Goal: Information Seeking & Learning: Learn about a topic

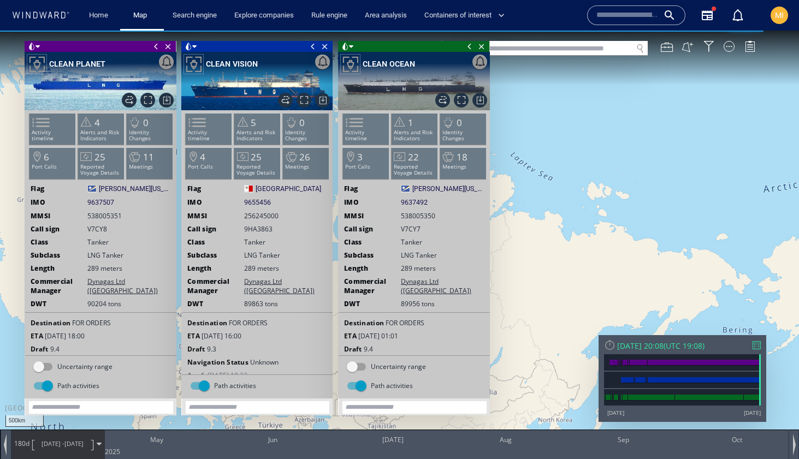
click at [158, 48] on span at bounding box center [156, 46] width 12 height 11
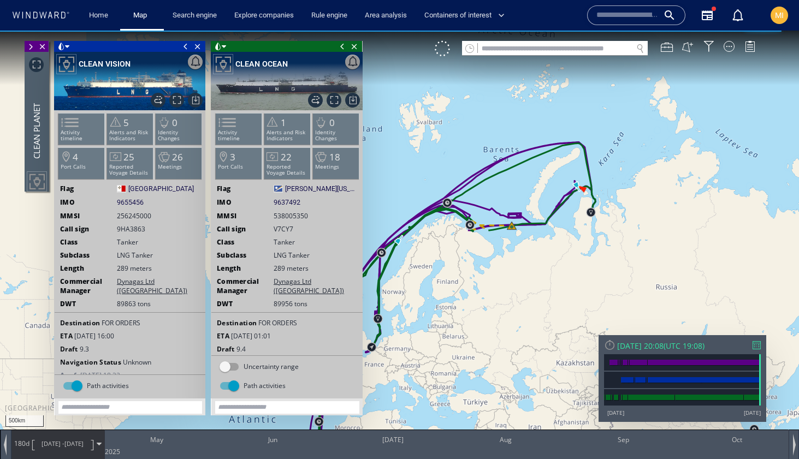
click at [184, 49] on span at bounding box center [186, 46] width 12 height 11
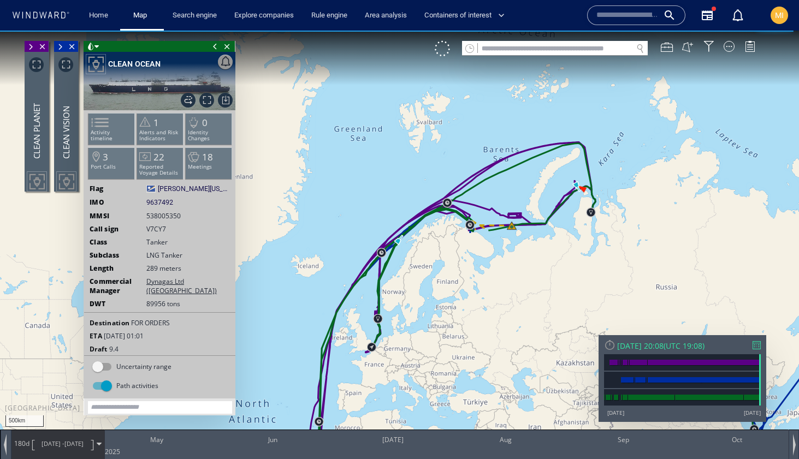
click at [214, 47] on span at bounding box center [215, 46] width 12 height 11
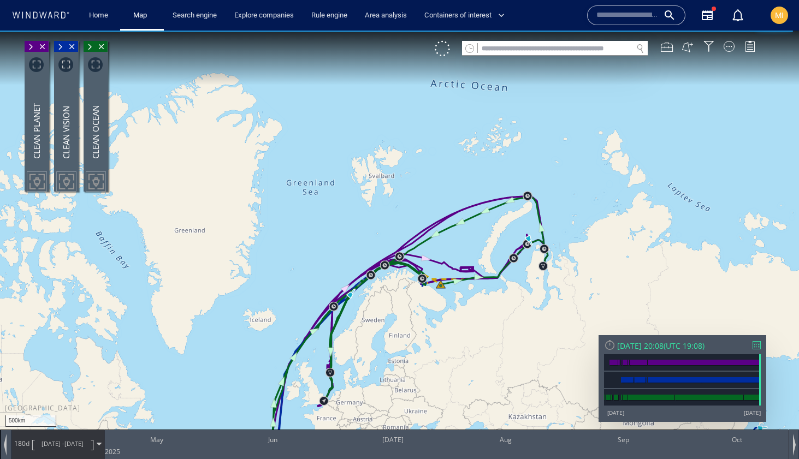
drag, startPoint x: 427, startPoint y: 311, endPoint x: 405, endPoint y: 211, distance: 102.3
click at [406, 212] on canvas "Map" at bounding box center [399, 240] width 799 height 418
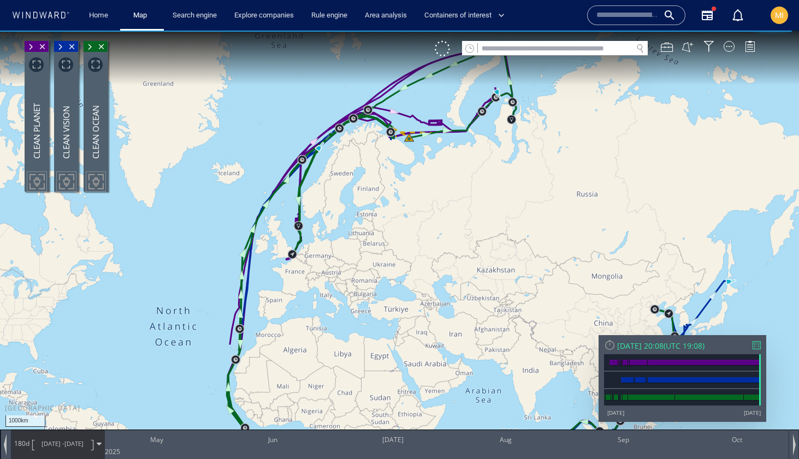
drag, startPoint x: 446, startPoint y: 245, endPoint x: 414, endPoint y: 176, distance: 75.2
click at [416, 176] on canvas "Map" at bounding box center [399, 240] width 799 height 418
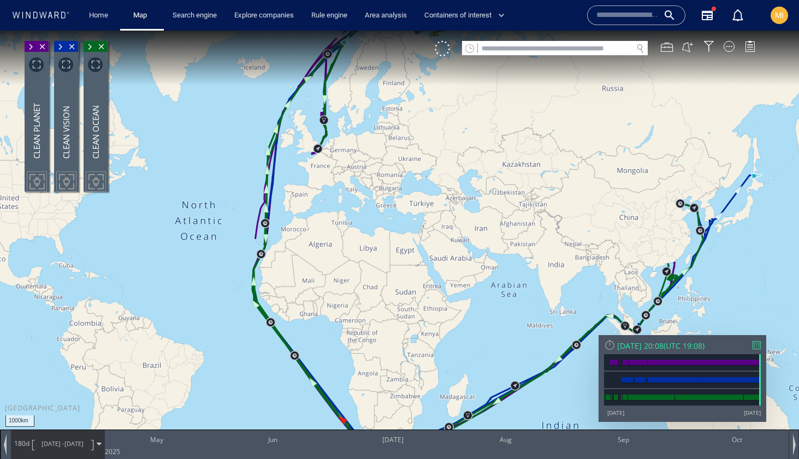
drag, startPoint x: 450, startPoint y: 300, endPoint x: 507, endPoint y: 240, distance: 82.7
click at [507, 240] on canvas "Map" at bounding box center [399, 240] width 799 height 418
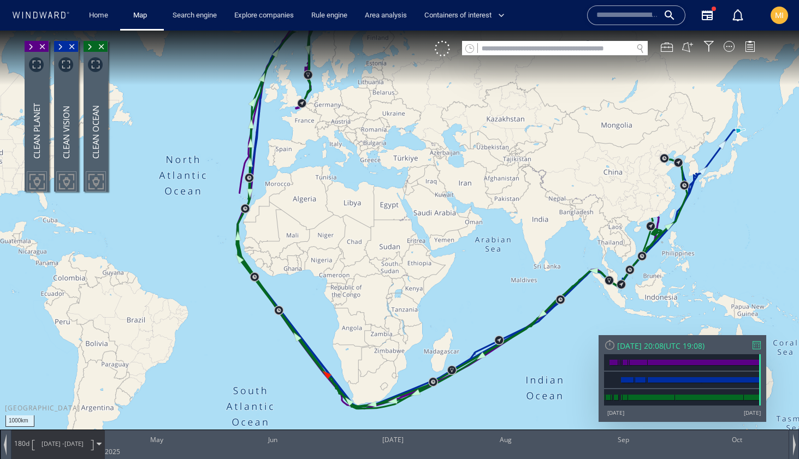
drag, startPoint x: 412, startPoint y: 253, endPoint x: 400, endPoint y: 328, distance: 75.8
click at [400, 328] on canvas "Map" at bounding box center [399, 240] width 799 height 418
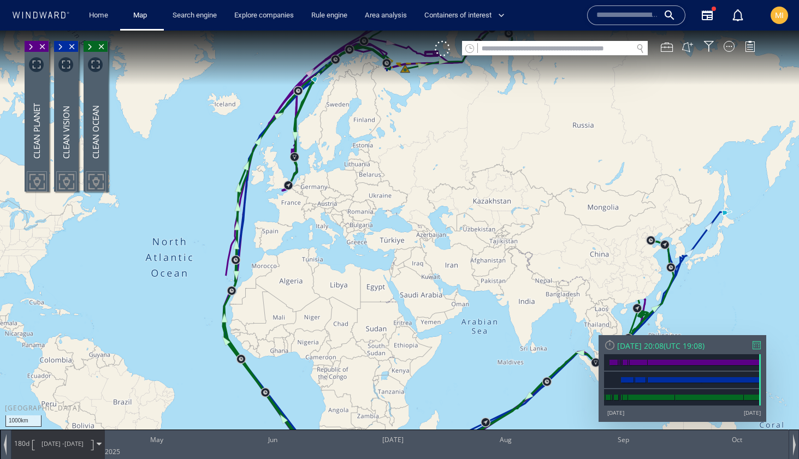
drag, startPoint x: 420, startPoint y: 251, endPoint x: 358, endPoint y: 329, distance: 99.4
click at [359, 328] on canvas "Map" at bounding box center [399, 240] width 799 height 418
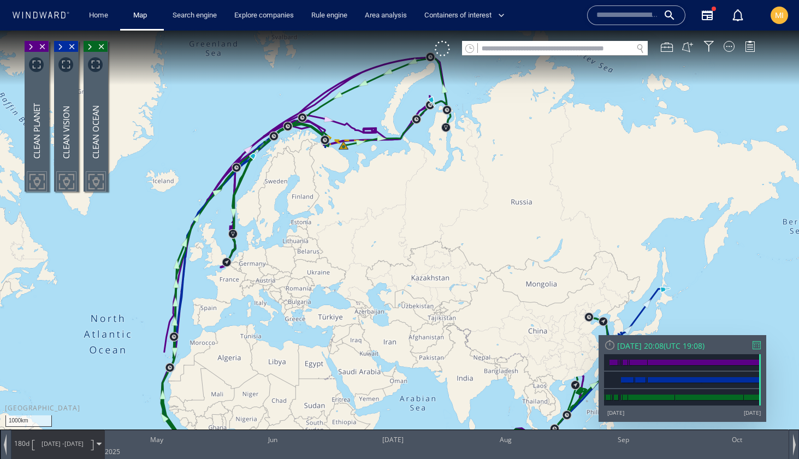
drag, startPoint x: 451, startPoint y: 283, endPoint x: 377, endPoint y: 268, distance: 75.8
click at [377, 268] on canvas "Map" at bounding box center [399, 240] width 799 height 418
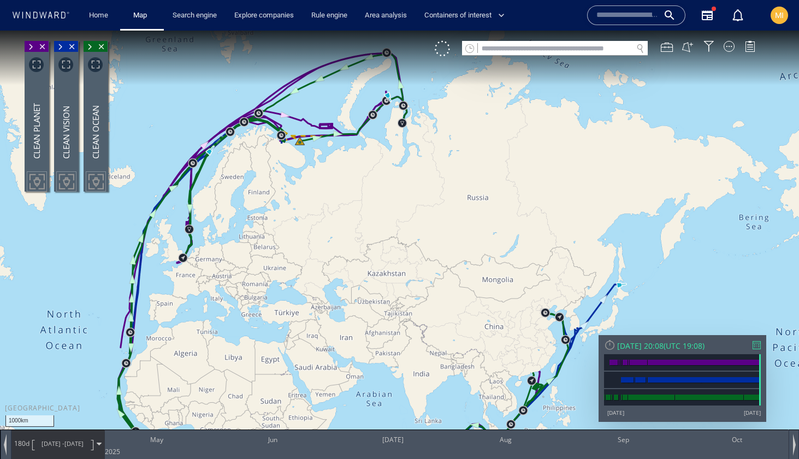
drag, startPoint x: 496, startPoint y: 214, endPoint x: 525, endPoint y: 223, distance: 30.9
click at [526, 224] on canvas "Map" at bounding box center [399, 240] width 799 height 418
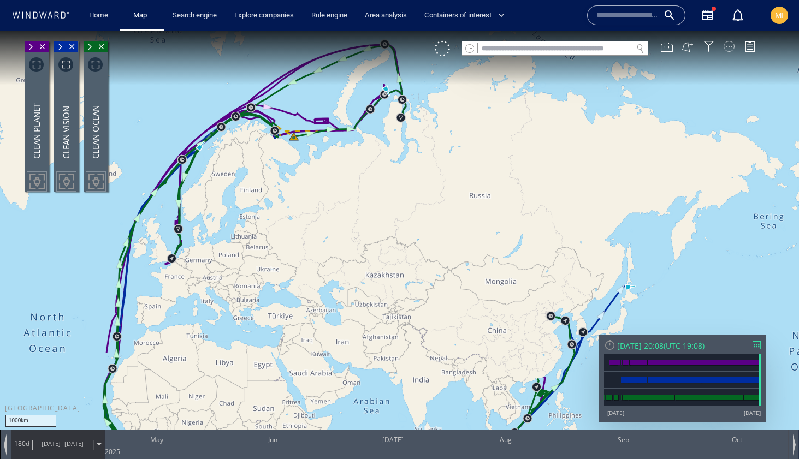
click at [729, 49] on div at bounding box center [729, 46] width 11 height 11
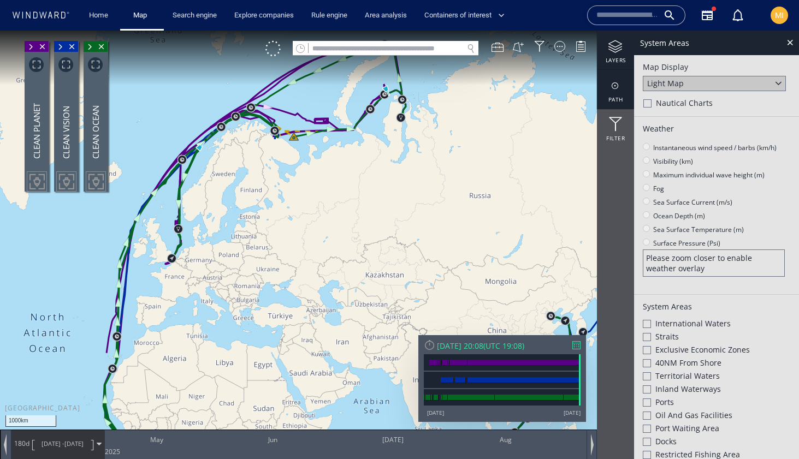
click at [618, 90] on div at bounding box center [615, 86] width 37 height 14
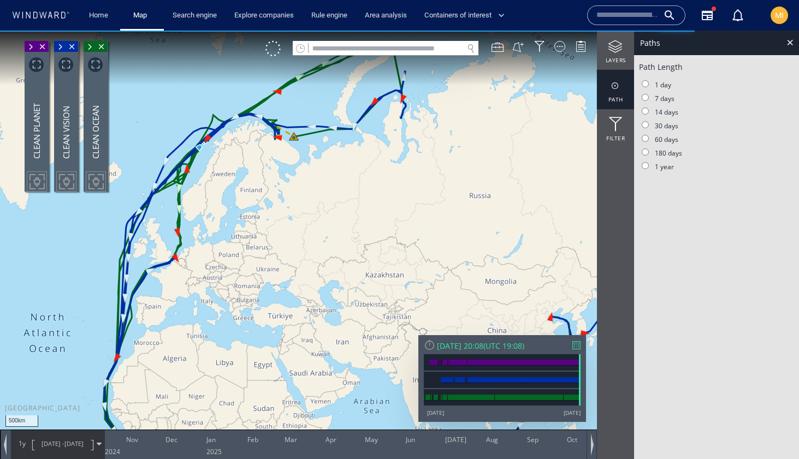
drag, startPoint x: 408, startPoint y: 130, endPoint x: 402, endPoint y: 196, distance: 66.4
click at [402, 196] on canvas "Map" at bounding box center [399, 240] width 799 height 418
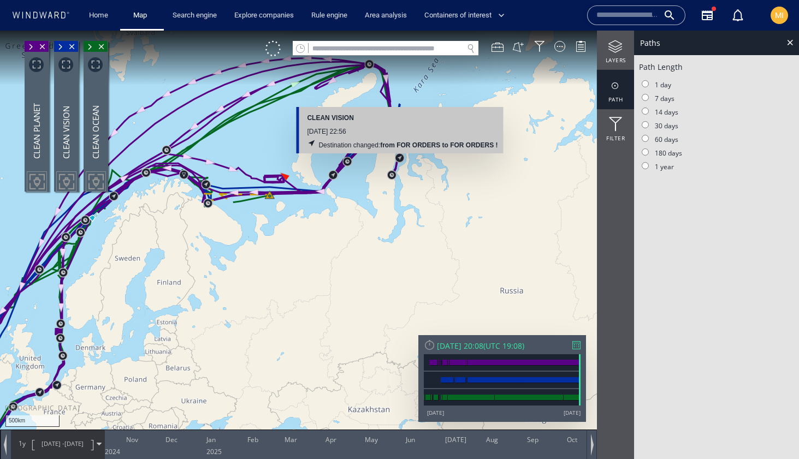
drag, startPoint x: 401, startPoint y: 162, endPoint x: 401, endPoint y: 229, distance: 67.7
click at [401, 229] on canvas "Map" at bounding box center [399, 240] width 799 height 418
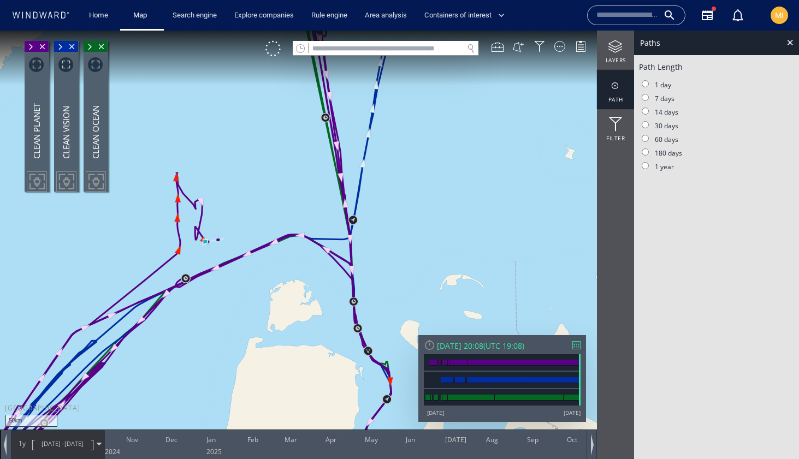
drag, startPoint x: 411, startPoint y: 169, endPoint x: 414, endPoint y: 232, distance: 62.9
click at [414, 232] on canvas "Map" at bounding box center [399, 240] width 799 height 418
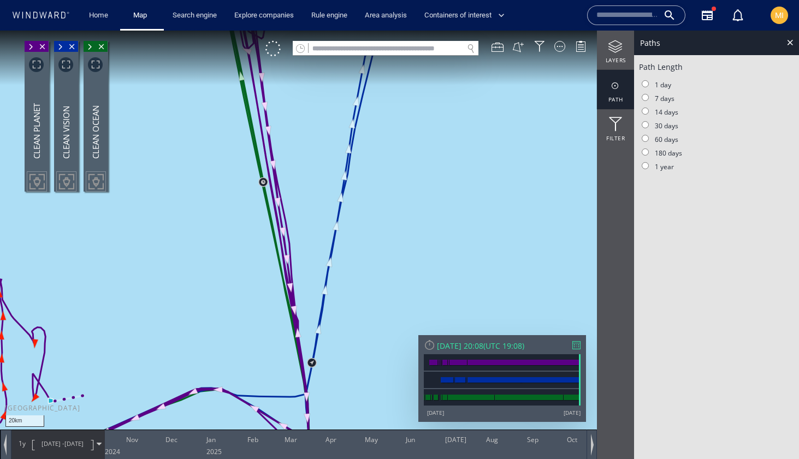
drag, startPoint x: 414, startPoint y: 195, endPoint x: 381, endPoint y: 242, distance: 57.6
click at [378, 250] on canvas "Map" at bounding box center [399, 240] width 799 height 418
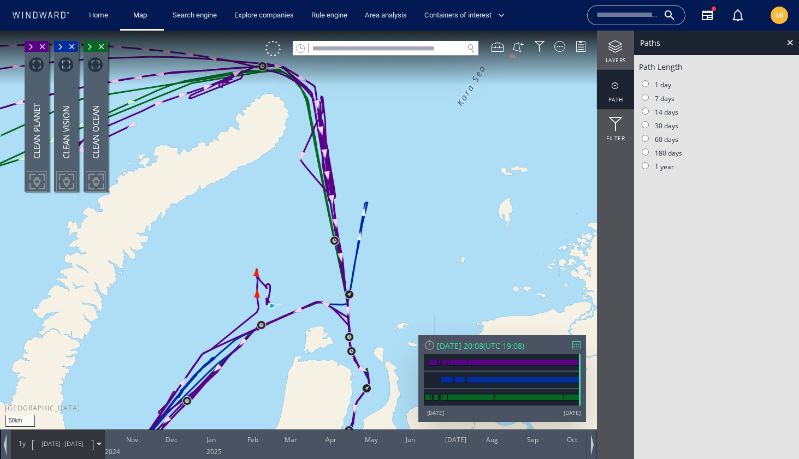
drag, startPoint x: 381, startPoint y: 242, endPoint x: 377, endPoint y: 256, distance: 13.5
click at [377, 256] on canvas "Map" at bounding box center [399, 240] width 799 height 418
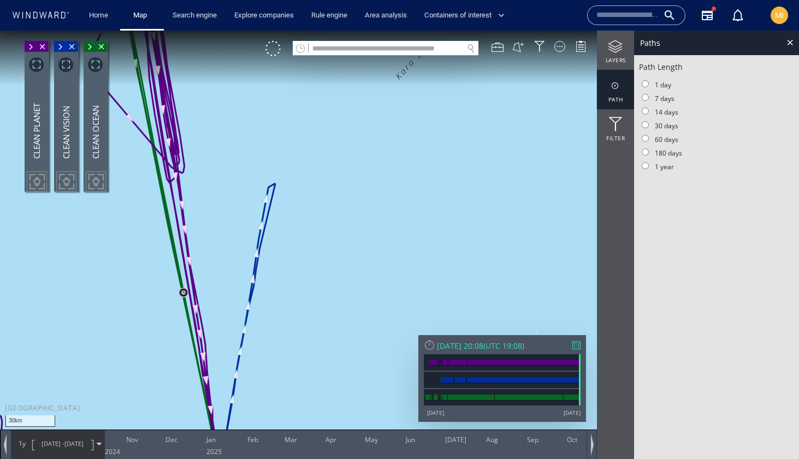
drag, startPoint x: 226, startPoint y: 228, endPoint x: 269, endPoint y: 274, distance: 63.4
click at [269, 274] on canvas "Map" at bounding box center [399, 240] width 799 height 418
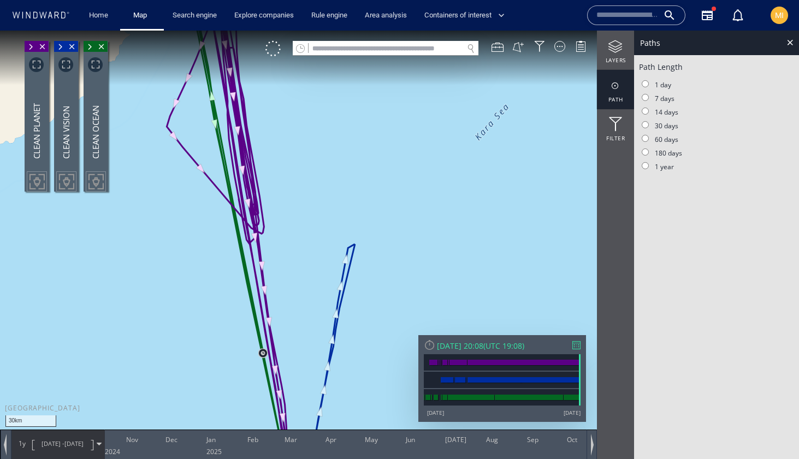
drag, startPoint x: 246, startPoint y: 249, endPoint x: 301, endPoint y: 265, distance: 58.1
click at [301, 265] on canvas "Map" at bounding box center [399, 240] width 799 height 418
drag, startPoint x: 305, startPoint y: 282, endPoint x: 309, endPoint y: 408, distance: 126.2
click at [309, 408] on canvas "Map" at bounding box center [399, 240] width 799 height 418
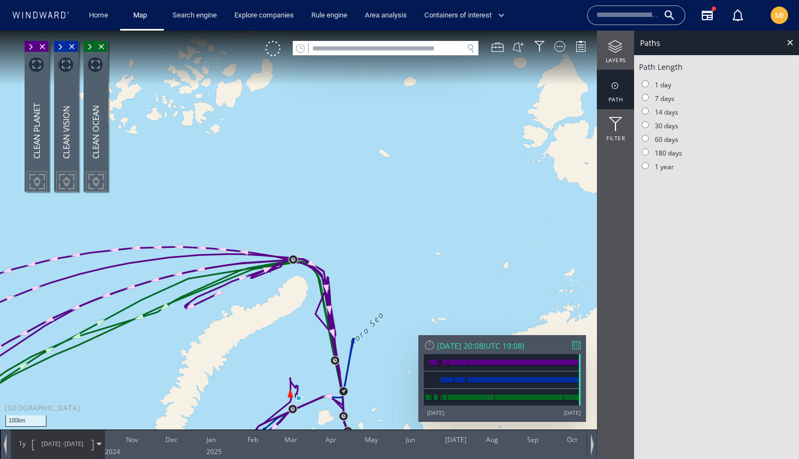
click at [346, 290] on canvas "Map" at bounding box center [399, 240] width 799 height 418
drag, startPoint x: 363, startPoint y: 278, endPoint x: 367, endPoint y: 231, distance: 47.7
click at [367, 231] on canvas "Map" at bounding box center [399, 240] width 799 height 418
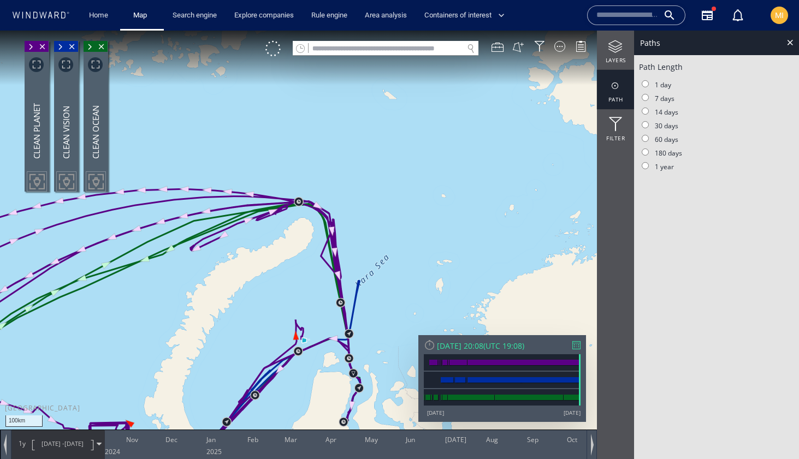
drag, startPoint x: 409, startPoint y: 209, endPoint x: 441, endPoint y: 205, distance: 32.5
click at [442, 205] on canvas "Map" at bounding box center [399, 240] width 799 height 418
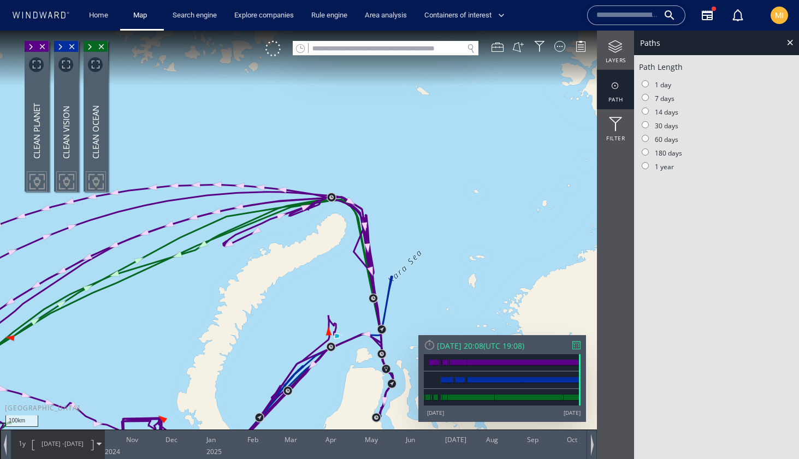
drag, startPoint x: 335, startPoint y: 280, endPoint x: 337, endPoint y: 206, distance: 73.2
click at [338, 206] on canvas "Map" at bounding box center [399, 240] width 799 height 418
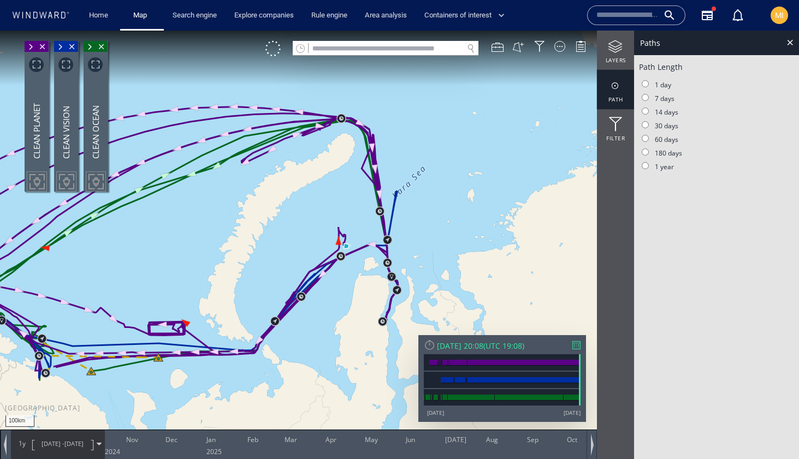
drag, startPoint x: 280, startPoint y: 293, endPoint x: 384, endPoint y: 239, distance: 117.0
click at [381, 241] on canvas "Map" at bounding box center [399, 240] width 799 height 418
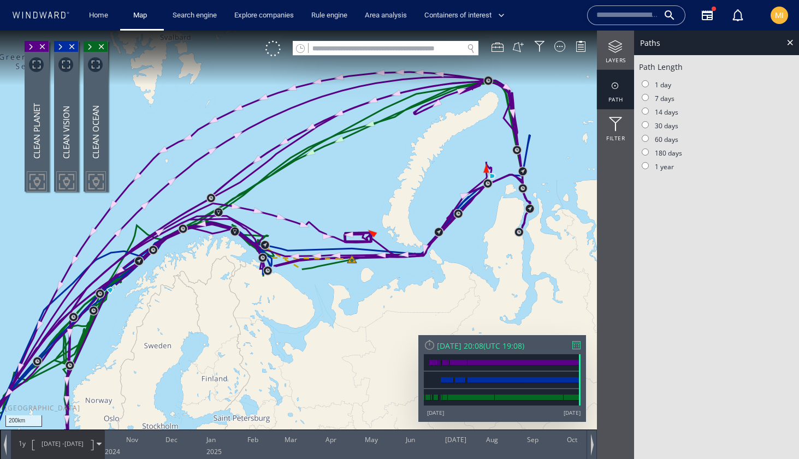
drag, startPoint x: 471, startPoint y: 165, endPoint x: 446, endPoint y: 223, distance: 62.9
click at [447, 222] on canvas "Map" at bounding box center [399, 240] width 799 height 418
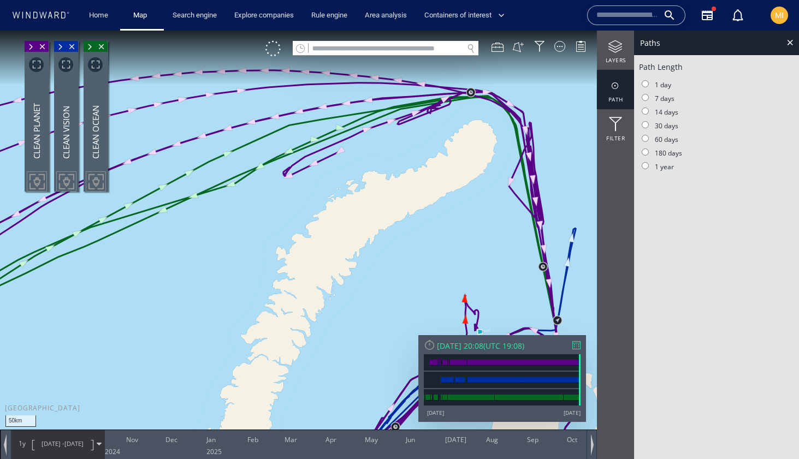
drag, startPoint x: 443, startPoint y: 153, endPoint x: 434, endPoint y: 214, distance: 60.9
click at [434, 212] on canvas "Map" at bounding box center [399, 240] width 799 height 418
click at [434, 214] on canvas "Map" at bounding box center [399, 240] width 799 height 418
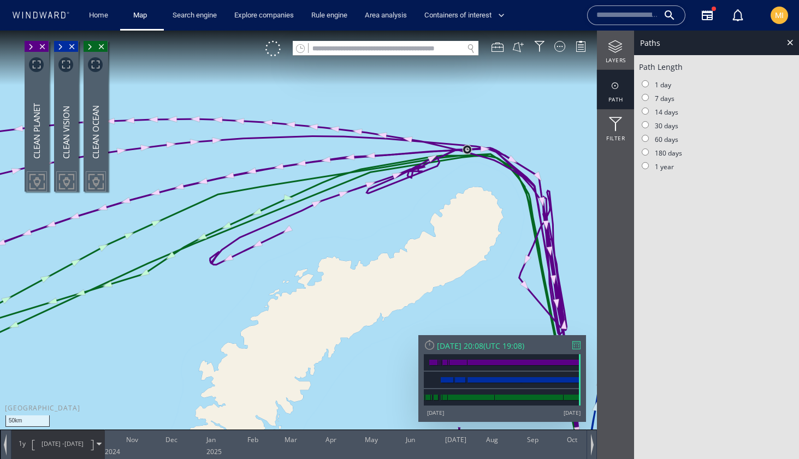
drag, startPoint x: 464, startPoint y: 187, endPoint x: 425, endPoint y: 143, distance: 58.4
click at [426, 144] on canvas "Map" at bounding box center [399, 240] width 799 height 418
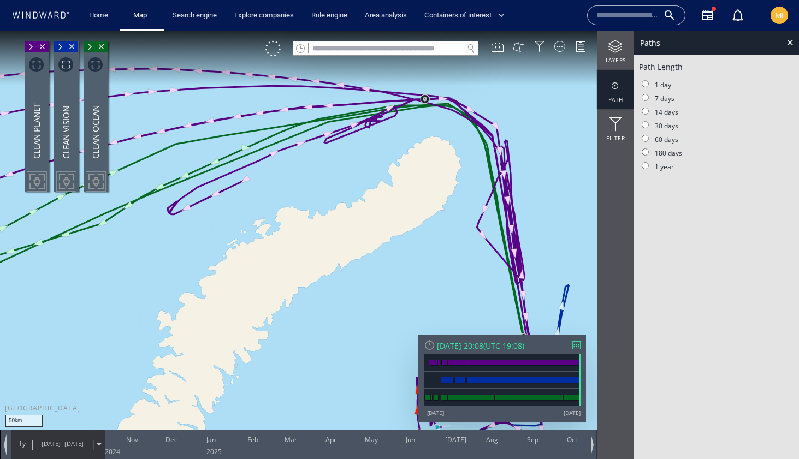
drag, startPoint x: 446, startPoint y: 204, endPoint x: 438, endPoint y: 13, distance: 191.3
click at [438, 31] on html "50km © Mapbox © OpenStreetMap Improve this map 0 0 Oct 2025 Nov Dec Jan Feb Mar…" at bounding box center [399, 245] width 799 height 429
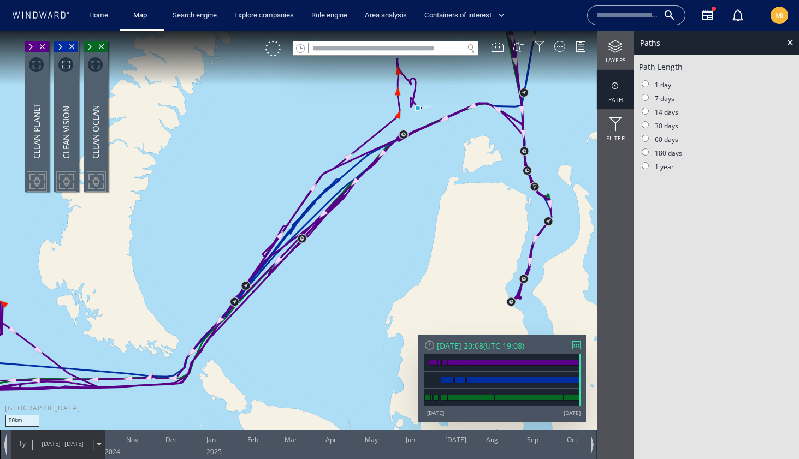
drag, startPoint x: 436, startPoint y: 73, endPoint x: 393, endPoint y: 149, distance: 86.8
click at [395, 147] on canvas "Map" at bounding box center [399, 240] width 799 height 418
click at [393, 149] on canvas "Map" at bounding box center [399, 240] width 799 height 418
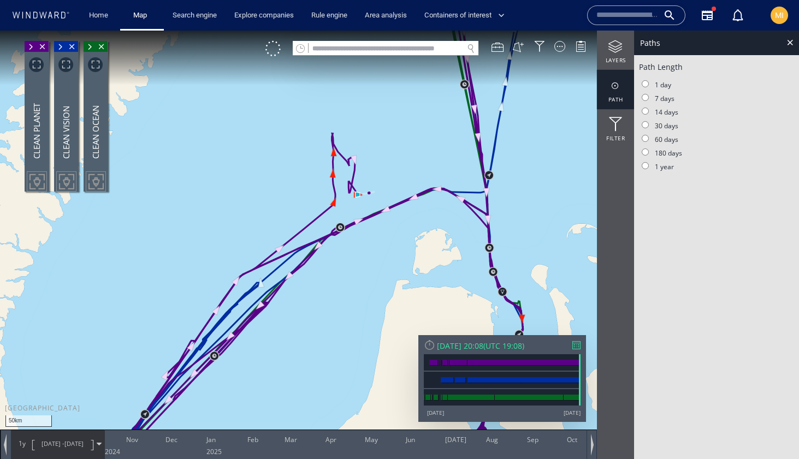
drag, startPoint x: 455, startPoint y: 111, endPoint x: 366, endPoint y: 180, distance: 112.6
click at [367, 179] on canvas "Map" at bounding box center [399, 240] width 799 height 418
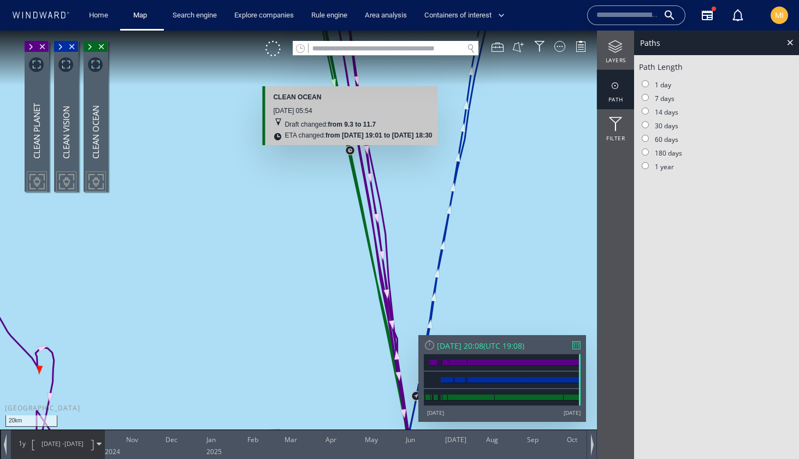
click at [351, 153] on canvas "Map" at bounding box center [399, 240] width 799 height 418
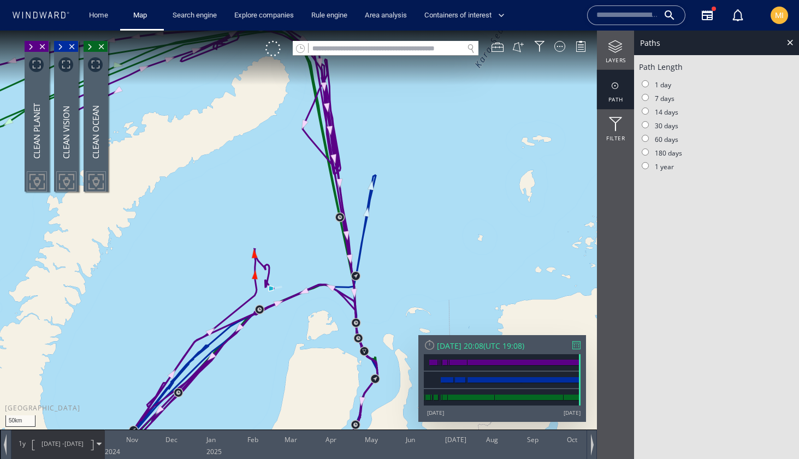
drag, startPoint x: 340, startPoint y: 250, endPoint x: 340, endPoint y: 188, distance: 61.7
click at [340, 188] on canvas "Map" at bounding box center [399, 240] width 799 height 418
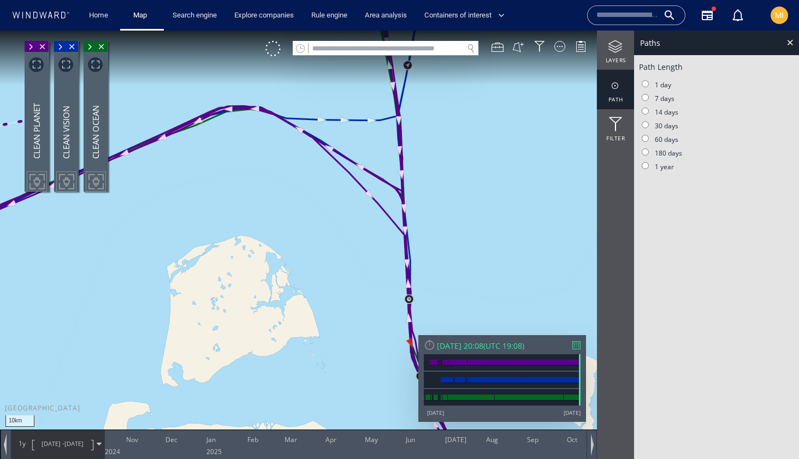
drag, startPoint x: 348, startPoint y: 221, endPoint x: 348, endPoint y: 331, distance: 110.3
click at [348, 331] on canvas "Map" at bounding box center [399, 240] width 799 height 418
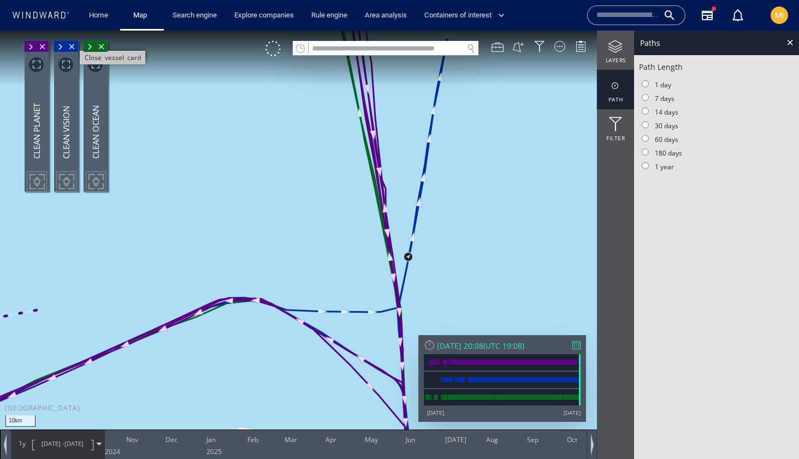
click at [73, 43] on span "Close vessel card" at bounding box center [72, 46] width 12 height 11
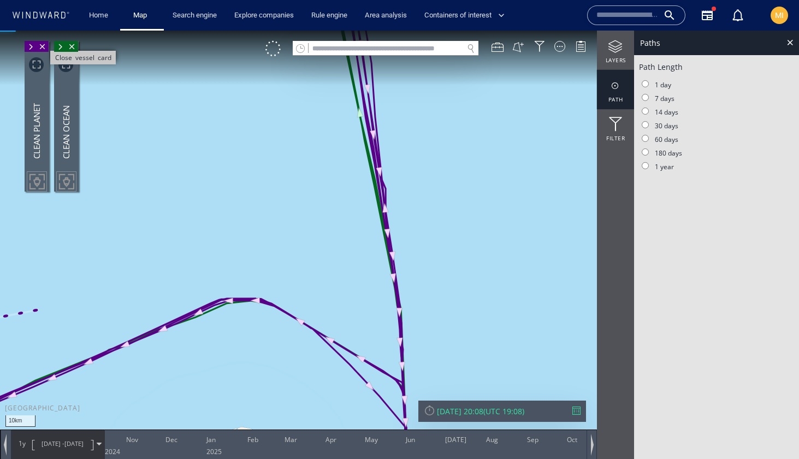
click at [45, 45] on span "Close vessel card" at bounding box center [43, 46] width 12 height 11
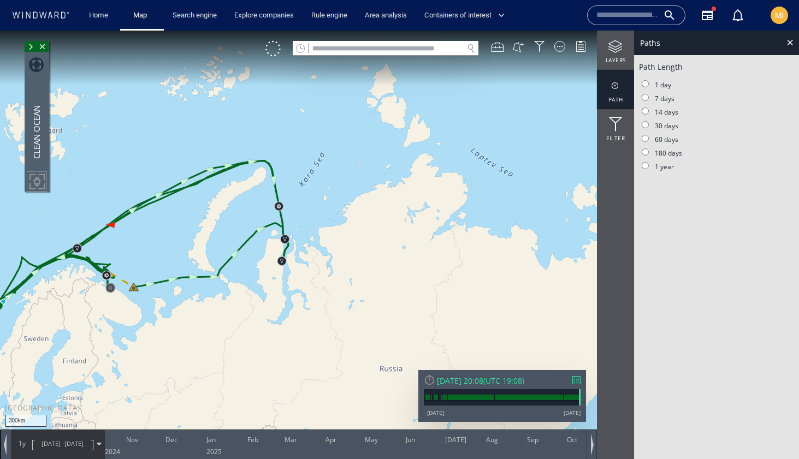
drag, startPoint x: 126, startPoint y: 304, endPoint x: 191, endPoint y: 304, distance: 65.0
click at [191, 304] on canvas "Map" at bounding box center [399, 240] width 799 height 418
